Goal: Task Accomplishment & Management: Manage account settings

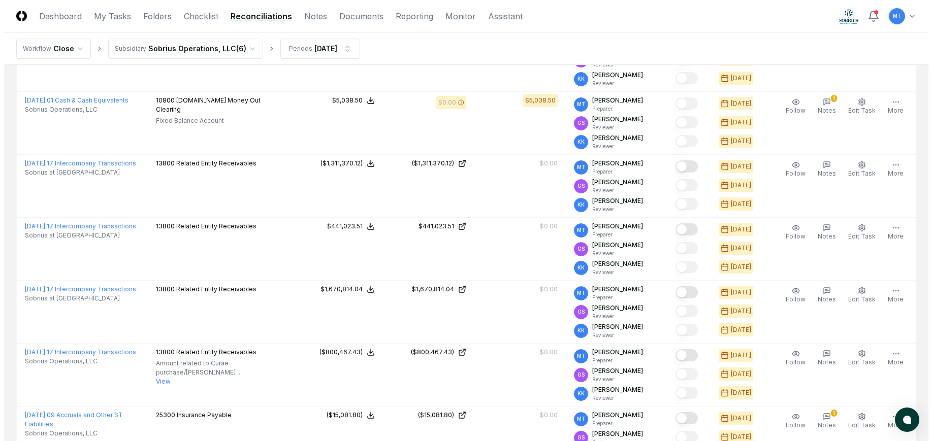
scroll to position [412, 0]
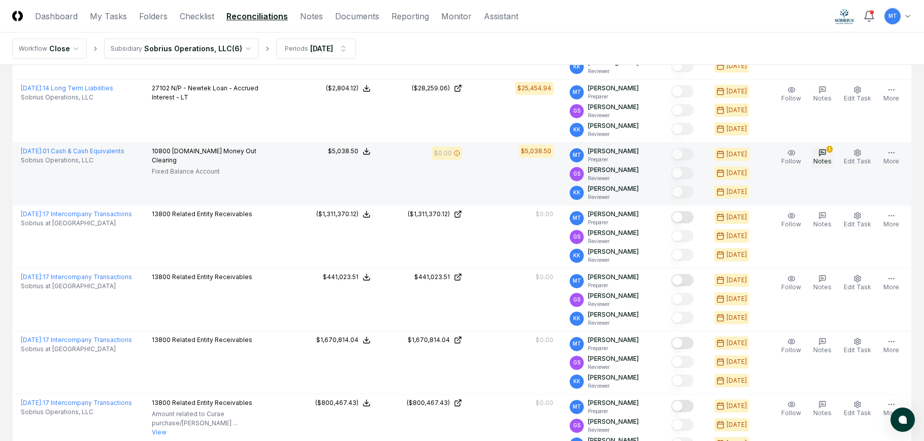
click at [821, 153] on icon "button" at bounding box center [823, 153] width 8 height 8
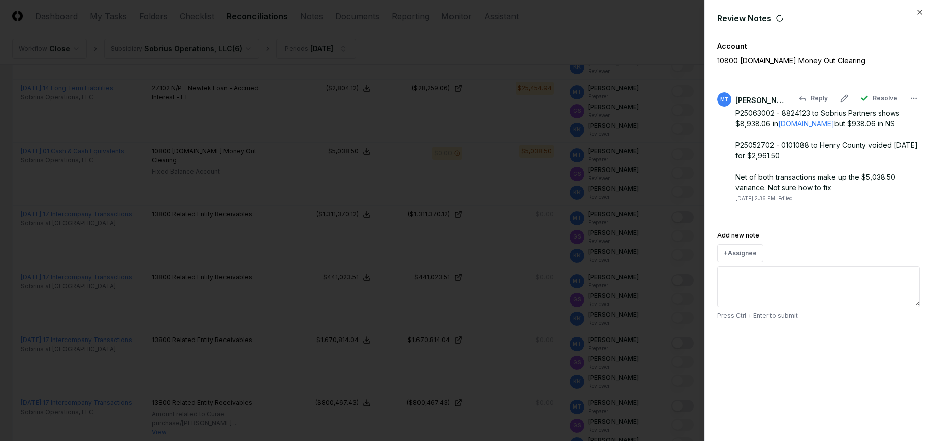
drag, startPoint x: 810, startPoint y: 156, endPoint x: 778, endPoint y: 158, distance: 32.6
click at [778, 158] on div "P25063002 - 8824123 to Sobrius Partners shows $8,938.06 in [DOMAIN_NAME] but $9…" at bounding box center [827, 150] width 184 height 85
click at [808, 142] on div "P25063002 - 8824123 to Sobrius Partners shows $8,938.06 in [DOMAIN_NAME] but $9…" at bounding box center [827, 150] width 184 height 85
drag, startPoint x: 810, startPoint y: 111, endPoint x: 736, endPoint y: 112, distance: 74.2
click at [736, 112] on div "P25063002 - 8824123 to Sobrius Partners shows $8,938.06 in [DOMAIN_NAME] but $9…" at bounding box center [827, 150] width 184 height 85
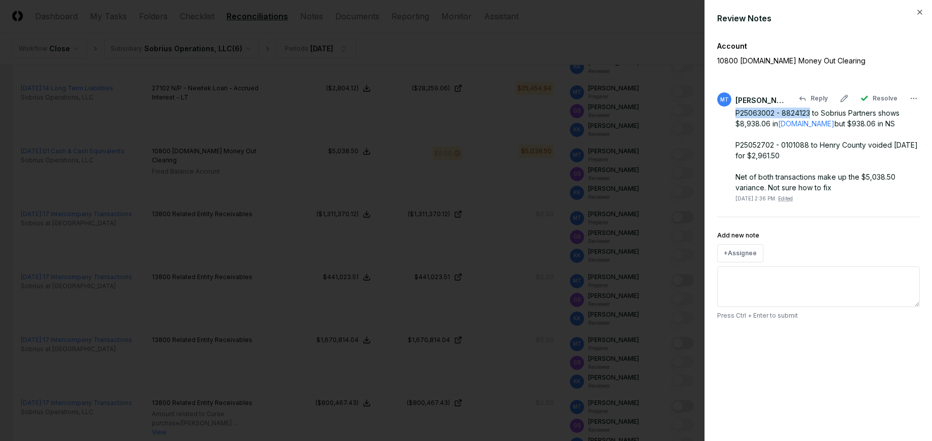
copy div "P25063002 - 8824123"
click at [816, 147] on div "P25063002 - 8824123 to Sobrius Partners shows $8,938.06 in [DOMAIN_NAME] but $9…" at bounding box center [827, 150] width 184 height 85
drag, startPoint x: 809, startPoint y: 145, endPoint x: 802, endPoint y: 145, distance: 7.1
click at [802, 145] on div "P25063002 - 8824123 to Sobrius Partners shows $8,938.06 in [DOMAIN_NAME] but $9…" at bounding box center [827, 150] width 184 height 85
click at [812, 156] on div "P25063002 - 8824123 to Sobrius Partners shows $8,938.06 in [DOMAIN_NAME] but $9…" at bounding box center [827, 150] width 184 height 85
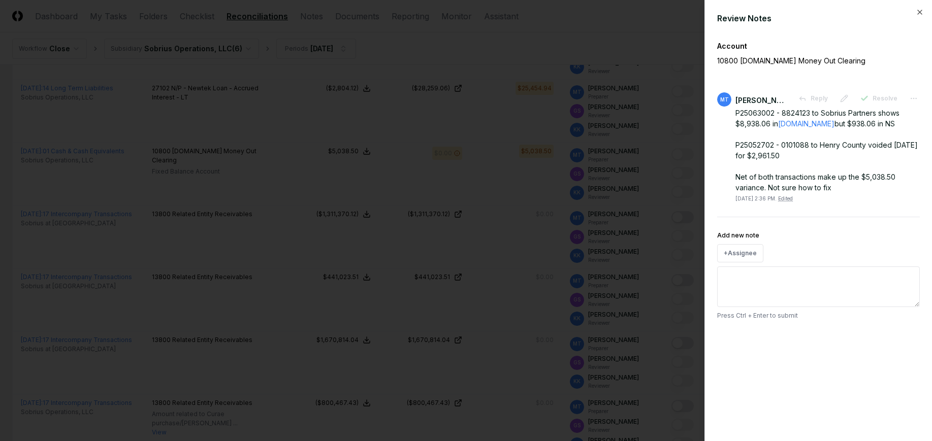
drag, startPoint x: 892, startPoint y: 125, endPoint x: 728, endPoint y: 113, distance: 164.5
click at [728, 113] on div "MT [PERSON_NAME] Reply Resolve P25063002 - 8824123 to Sobrius Partners shows $8…" at bounding box center [818, 147] width 203 height 110
click at [746, 124] on div "P25063002 - 8824123 to Sobrius Partners shows $8,938.06 in [DOMAIN_NAME] but $9…" at bounding box center [827, 150] width 184 height 85
click at [921, 11] on icon "button" at bounding box center [920, 12] width 8 height 8
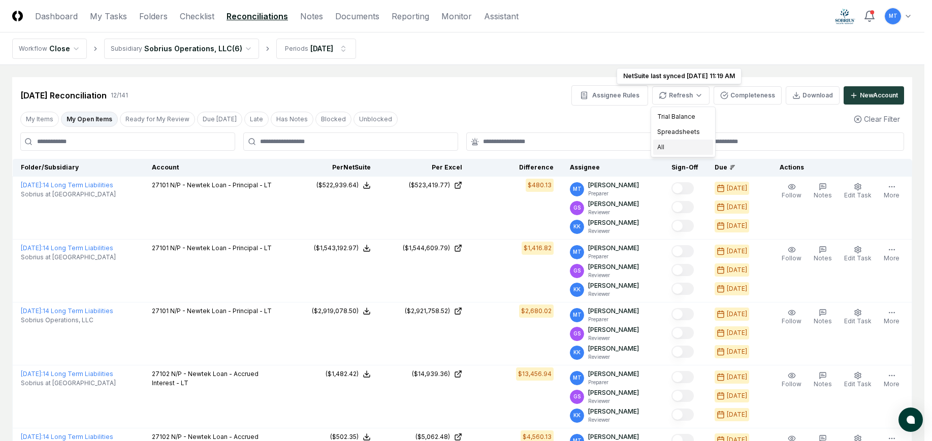
click at [690, 141] on div "All" at bounding box center [683, 147] width 60 height 15
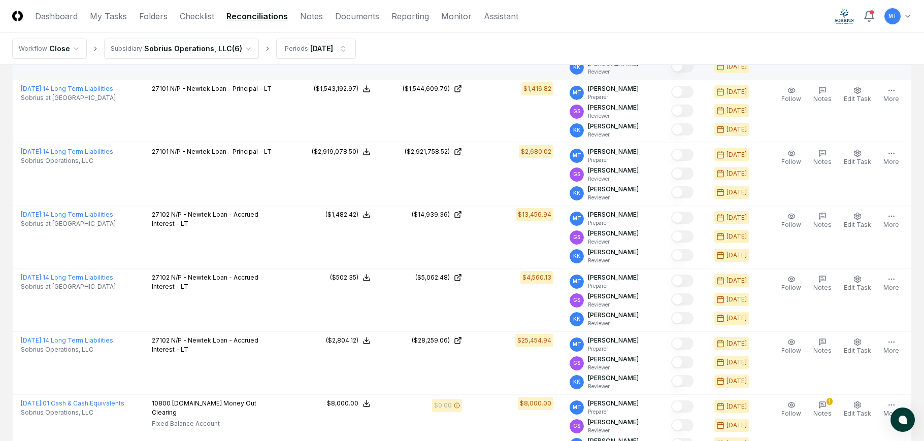
scroll to position [254, 0]
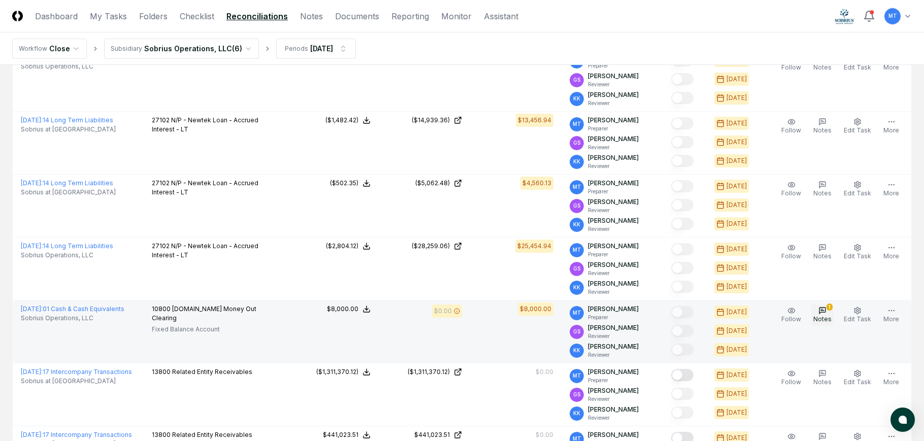
click at [827, 316] on span "Notes" at bounding box center [823, 319] width 18 height 8
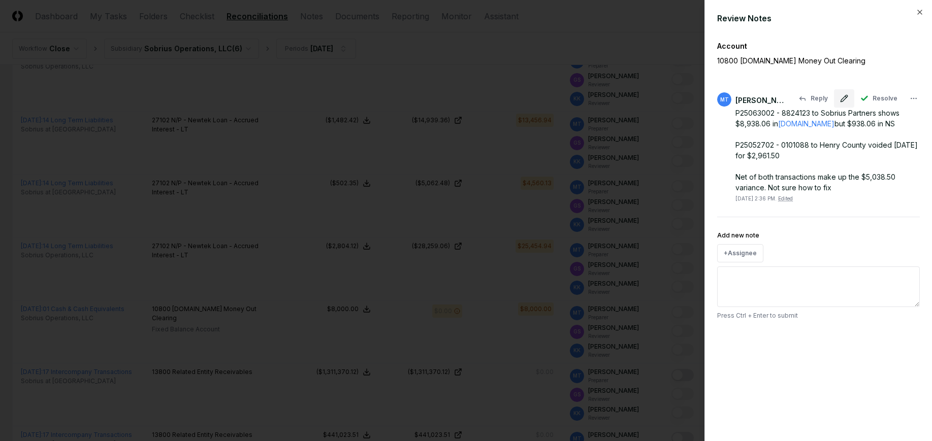
click at [847, 99] on icon at bounding box center [844, 98] width 7 height 7
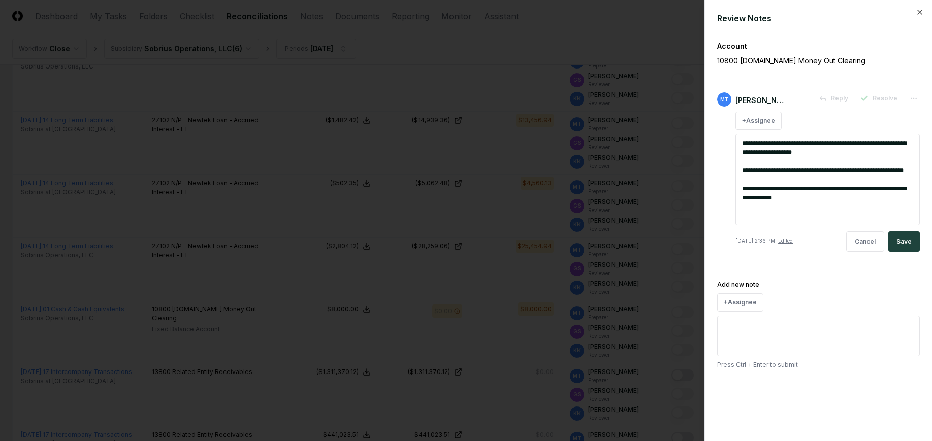
drag, startPoint x: 806, startPoint y: 208, endPoint x: 729, endPoint y: 172, distance: 84.8
click at [729, 172] on div "**********" at bounding box center [818, 171] width 203 height 159
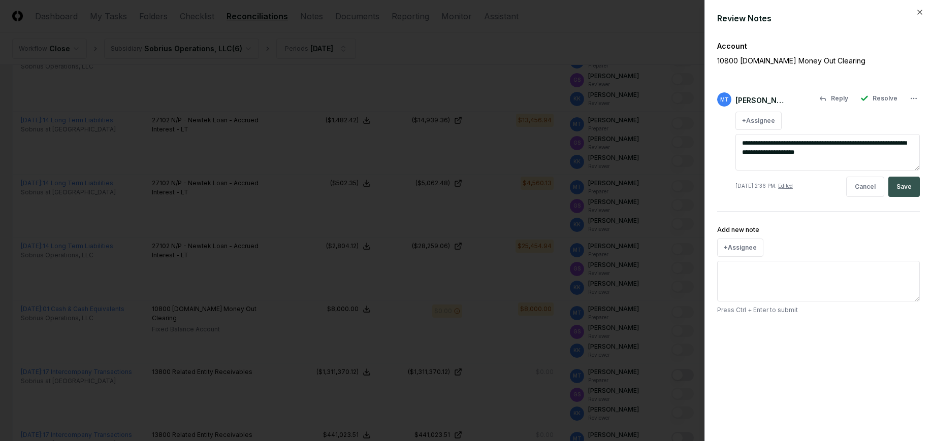
type textarea "**********"
click at [900, 183] on button "Save" at bounding box center [903, 187] width 31 height 20
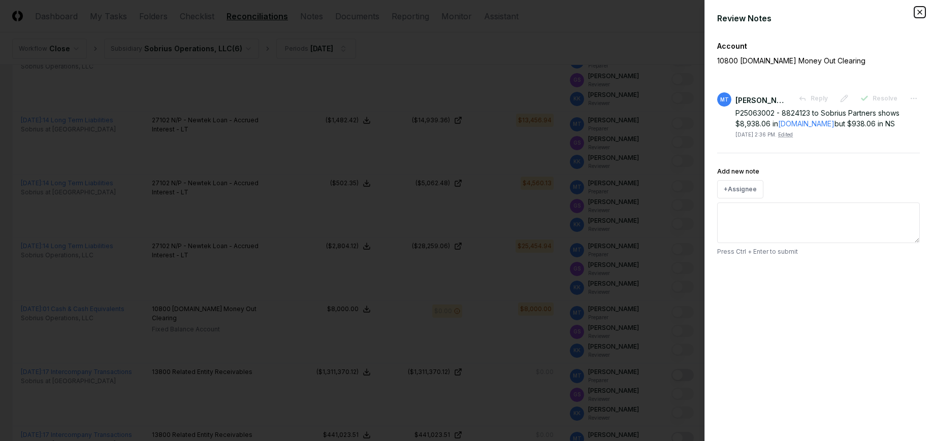
click at [918, 10] on icon "button" at bounding box center [920, 12] width 8 height 8
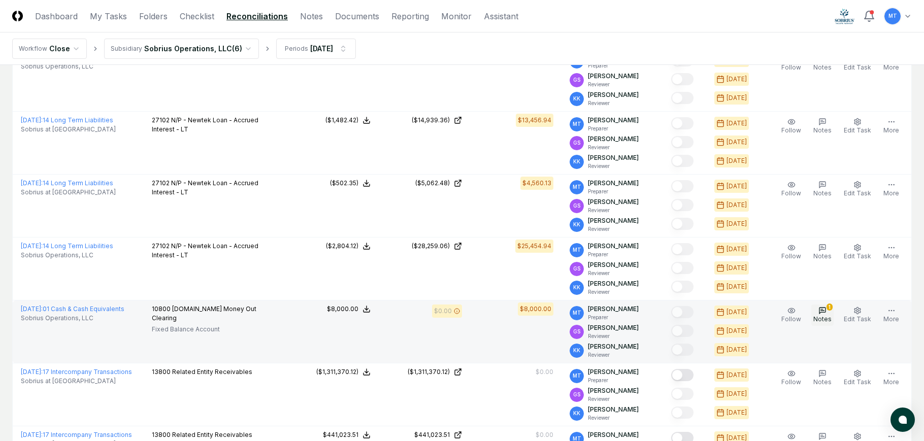
click at [825, 315] on span "Notes" at bounding box center [823, 319] width 18 height 8
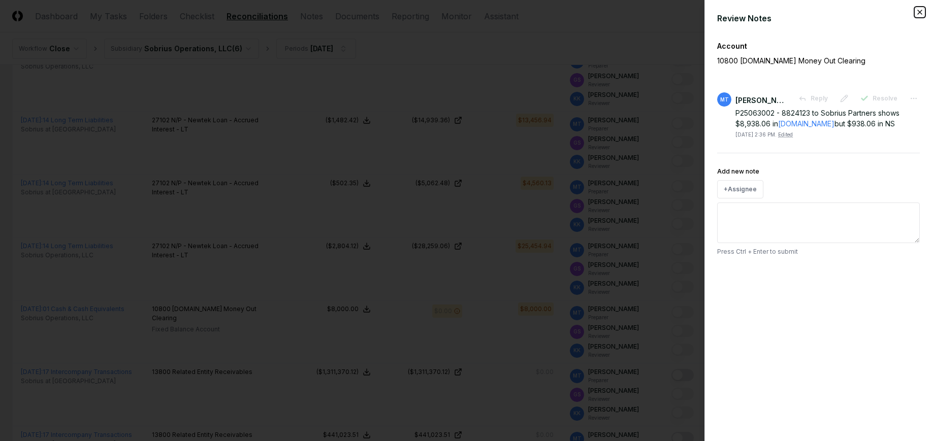
click at [917, 12] on icon "button" at bounding box center [920, 12] width 8 height 8
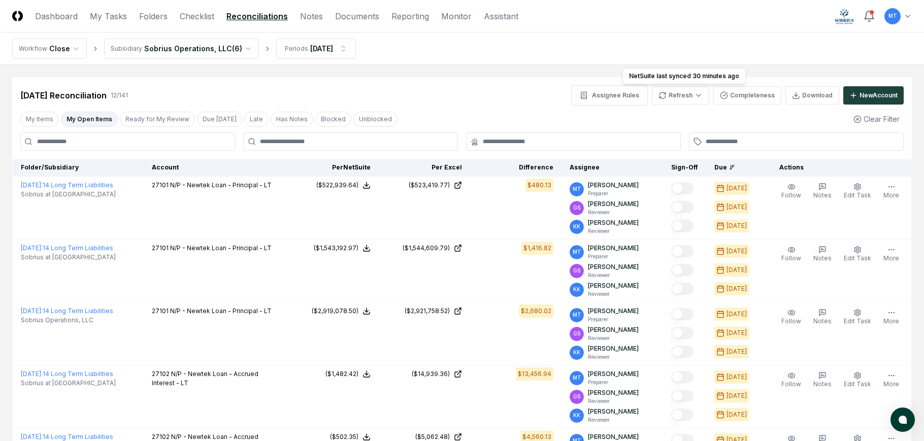
click at [37, 123] on button "My Items" at bounding box center [39, 119] width 39 height 15
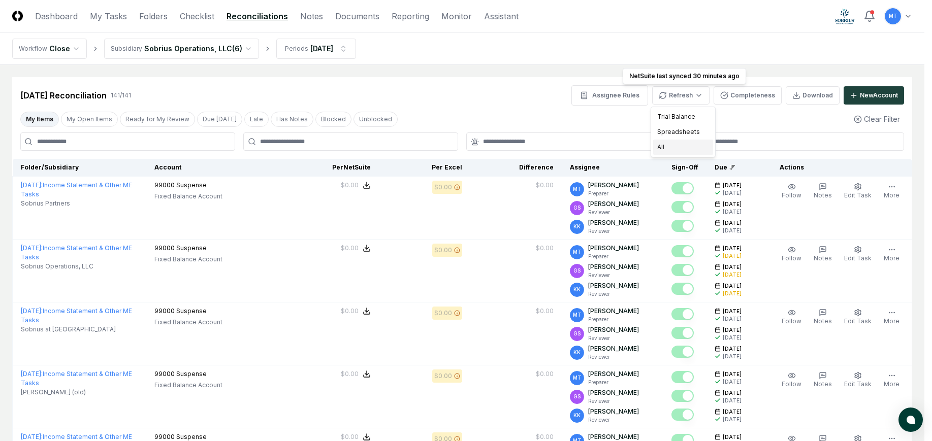
click at [684, 148] on div "All" at bounding box center [683, 147] width 60 height 15
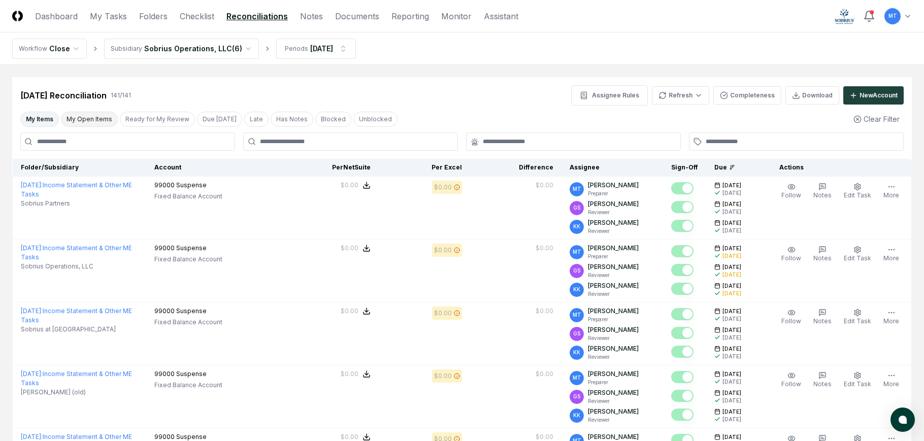
click at [94, 119] on button "My Open Items" at bounding box center [89, 119] width 57 height 15
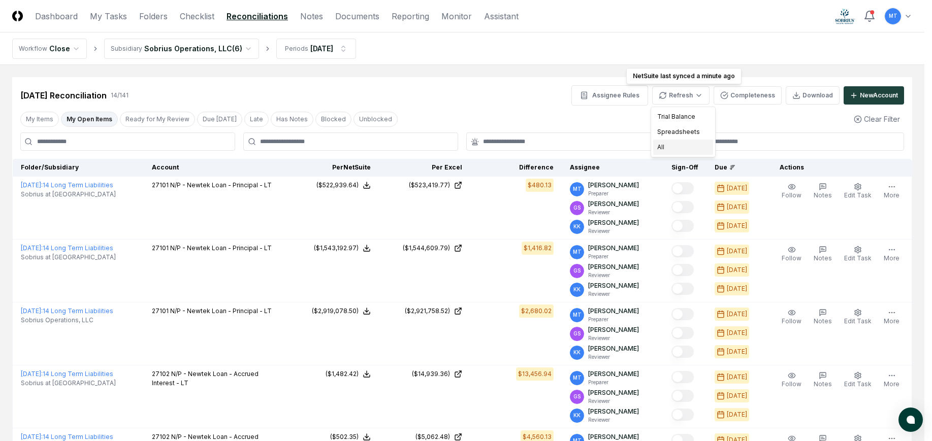
click at [685, 148] on div "All" at bounding box center [683, 147] width 60 height 15
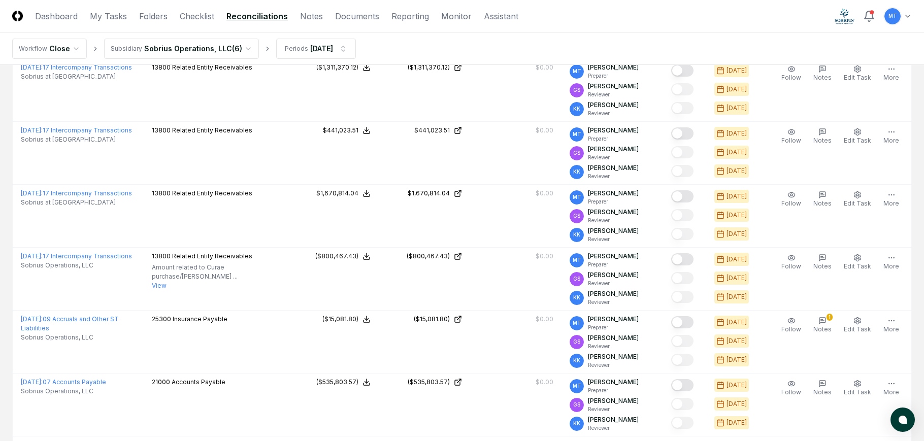
scroll to position [690, 0]
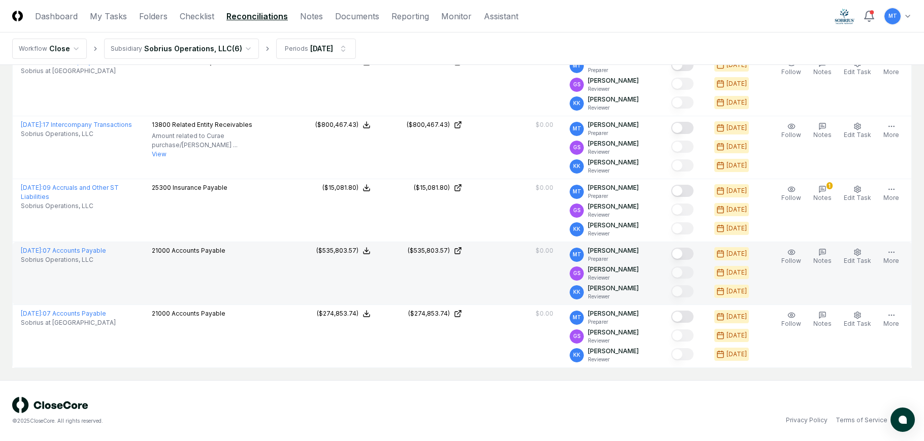
click at [694, 255] on button "Mark complete" at bounding box center [682, 254] width 22 height 12
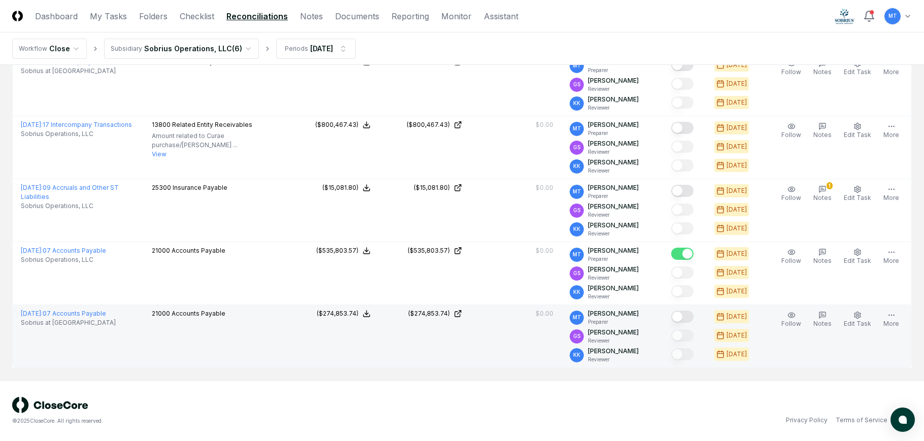
click at [694, 317] on button "Mark complete" at bounding box center [682, 317] width 22 height 12
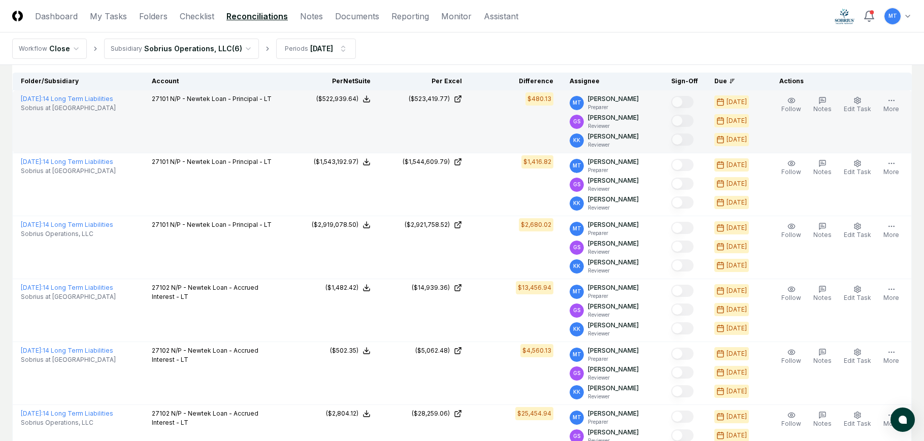
scroll to position [0, 0]
